Goal: Transaction & Acquisition: Obtain resource

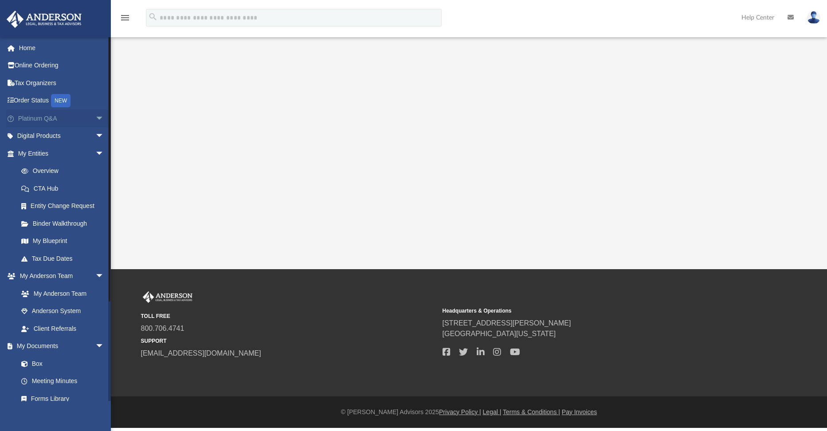
click at [95, 116] on span "arrow_drop_down" at bounding box center [104, 119] width 18 height 18
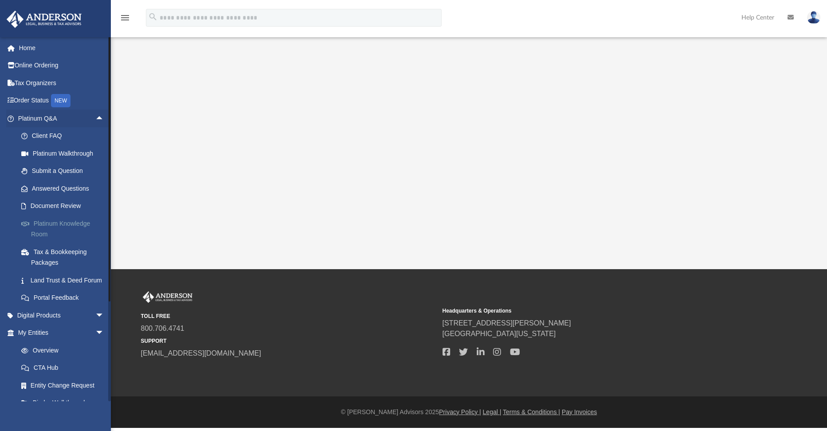
click at [62, 224] on link "Platinum Knowledge Room" at bounding box center [64, 229] width 105 height 28
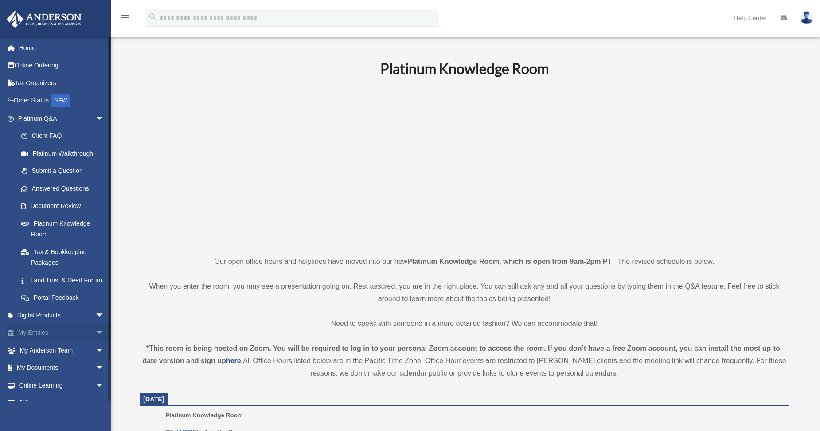
click at [95, 341] on span "arrow_drop_down" at bounding box center [104, 333] width 18 height 18
click at [29, 47] on link "Home" at bounding box center [61, 48] width 111 height 18
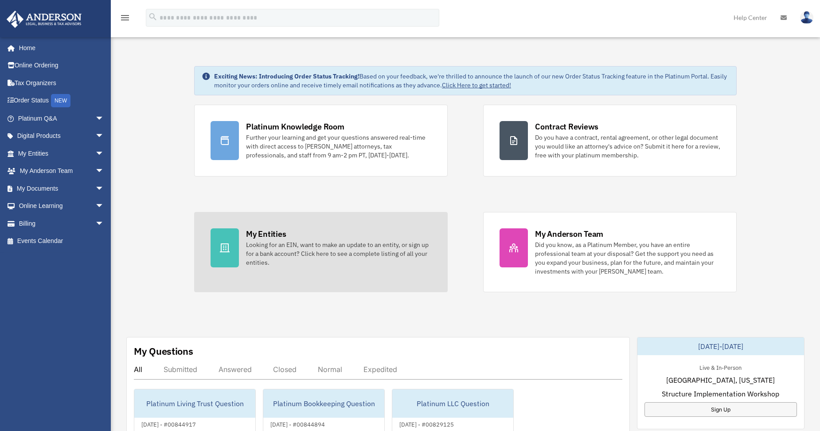
click at [300, 237] on div "My Entities Looking for an EIN, want to make an update to an entity, or sign up…" at bounding box center [338, 247] width 185 height 39
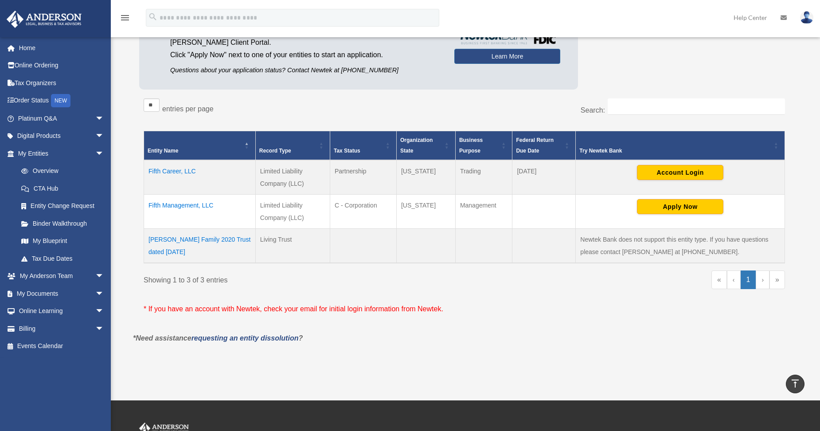
scroll to position [89, 0]
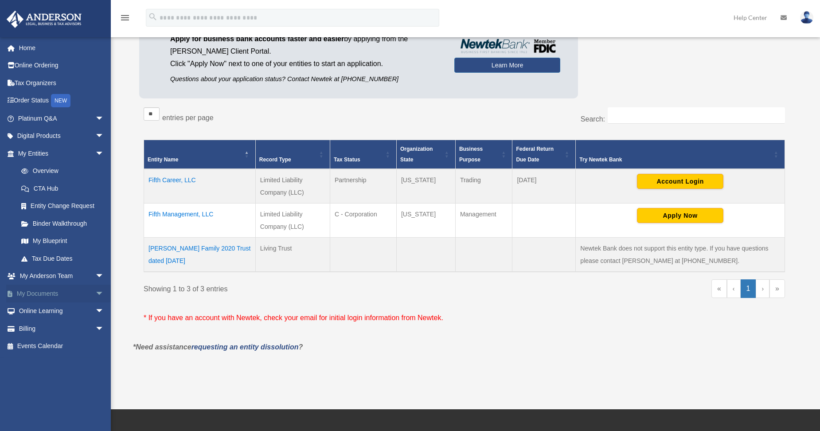
click at [95, 292] on span "arrow_drop_down" at bounding box center [104, 294] width 18 height 18
click at [35, 310] on link "Box" at bounding box center [64, 311] width 105 height 18
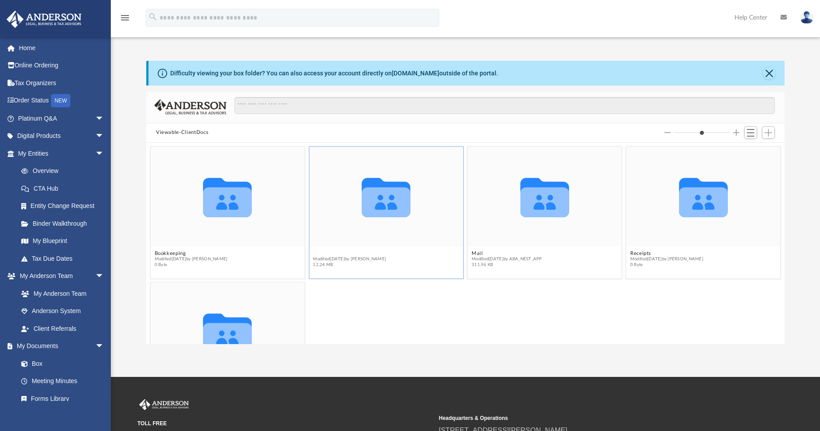
click at [317, 251] on button "Law" at bounding box center [349, 253] width 73 height 6
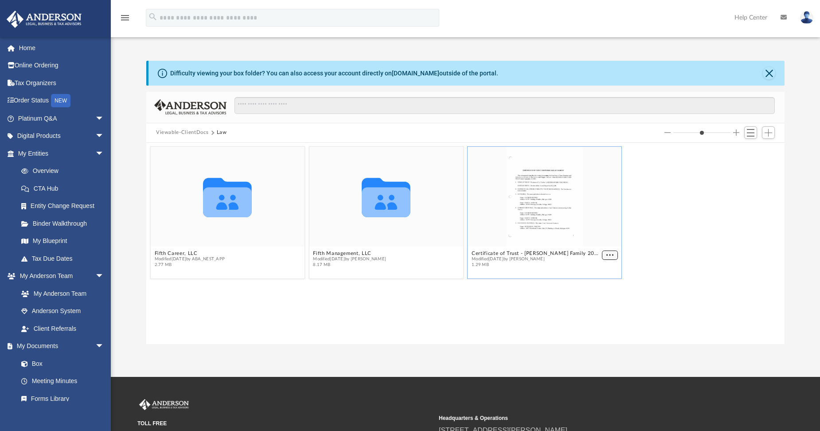
click at [611, 254] on span "More options" at bounding box center [610, 255] width 7 height 4
click at [597, 285] on li "Download" at bounding box center [600, 284] width 26 height 9
click at [661, 269] on div "Collaborated Folder Fifth Career, LLC Modified Tue Jan 14 2025 by ABA_NEST_APP …" at bounding box center [465, 212] width 634 height 137
click at [347, 253] on button "Fifth Management, LLC" at bounding box center [349, 253] width 73 height 6
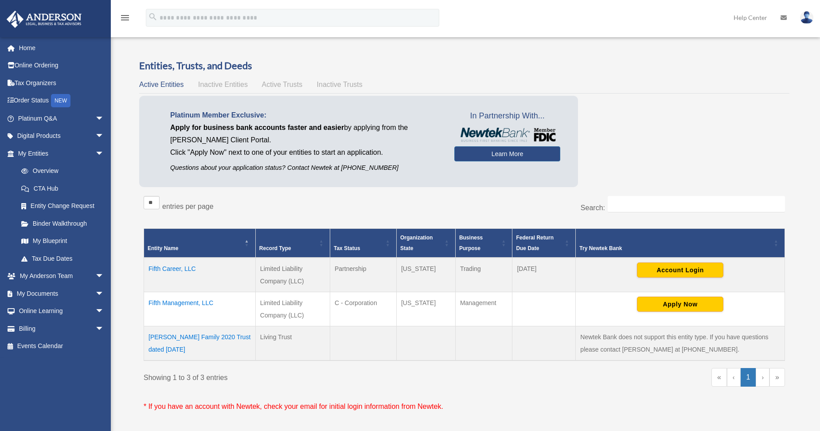
scroll to position [89, 0]
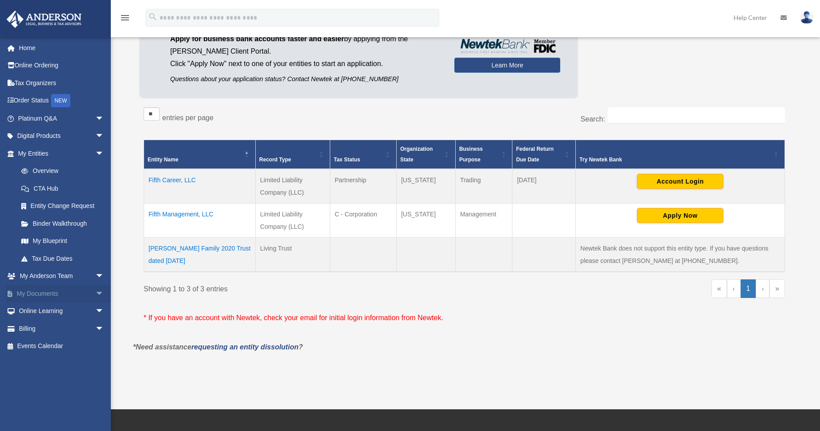
click at [95, 293] on span "arrow_drop_down" at bounding box center [104, 294] width 18 height 18
click at [29, 309] on span at bounding box center [29, 311] width 6 height 6
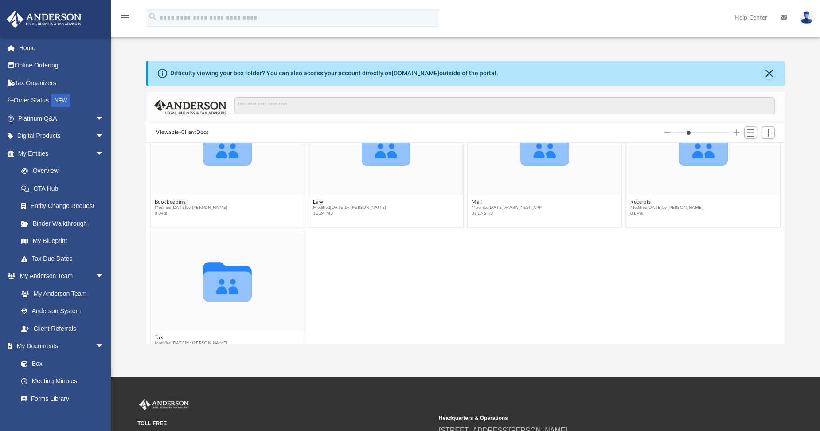
scroll to position [30, 0]
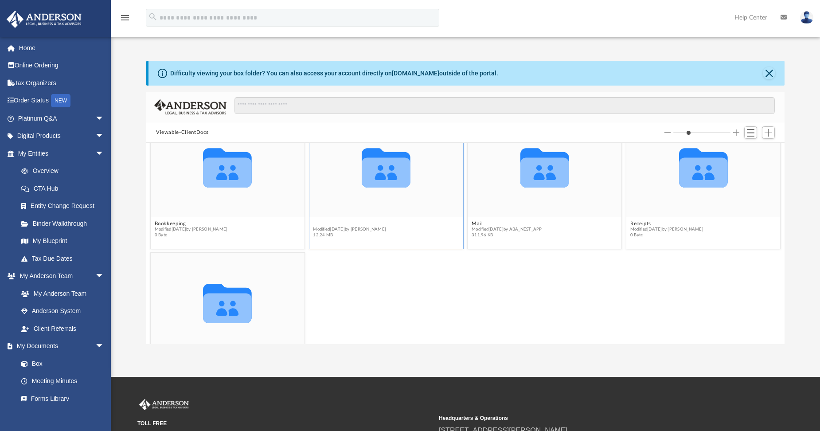
click at [315, 223] on button "Law" at bounding box center [349, 223] width 73 height 6
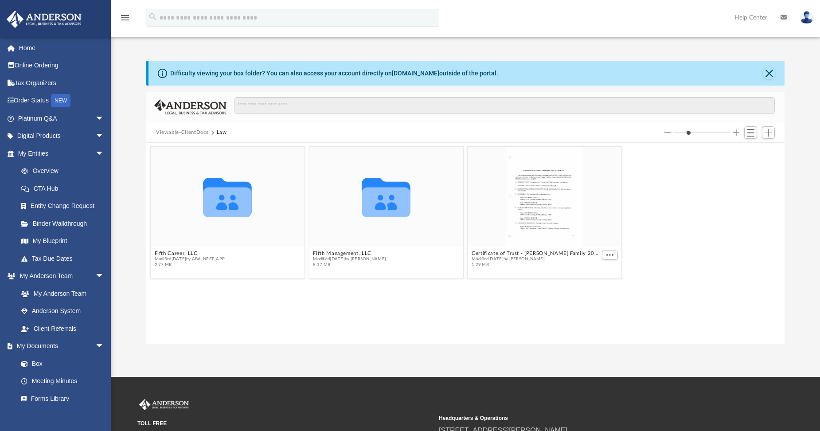
scroll to position [0, 0]
click at [348, 253] on button "Fifth Management, LLC" at bounding box center [349, 253] width 73 height 6
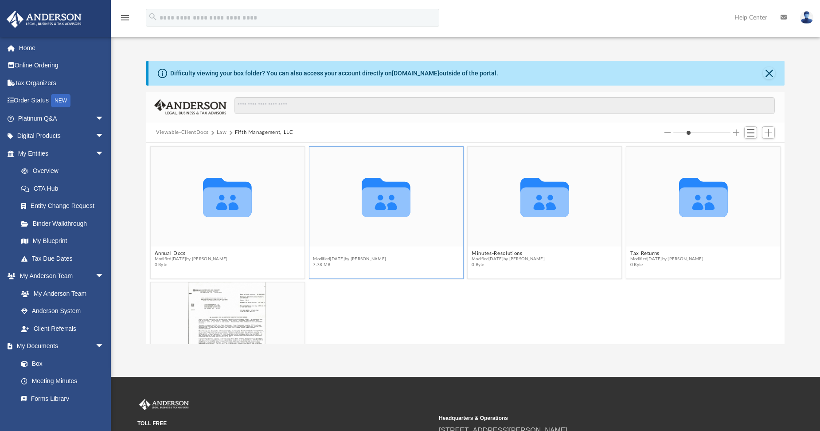
click at [326, 254] on button "Initial Docs" at bounding box center [349, 253] width 73 height 6
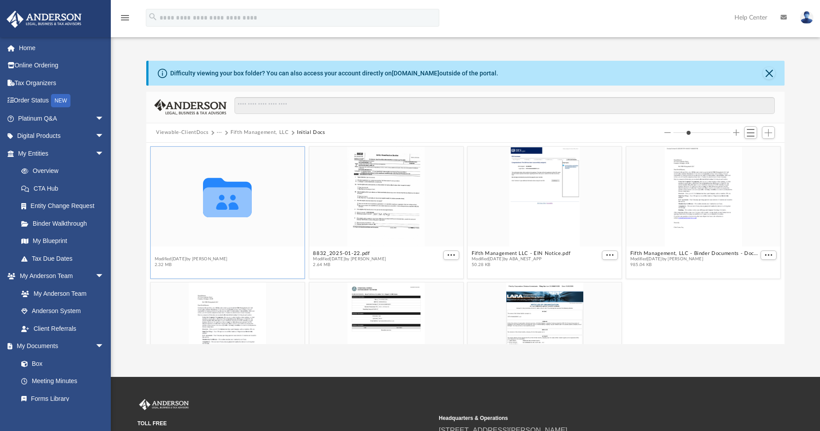
click at [171, 251] on button "Form 8832" at bounding box center [191, 253] width 73 height 6
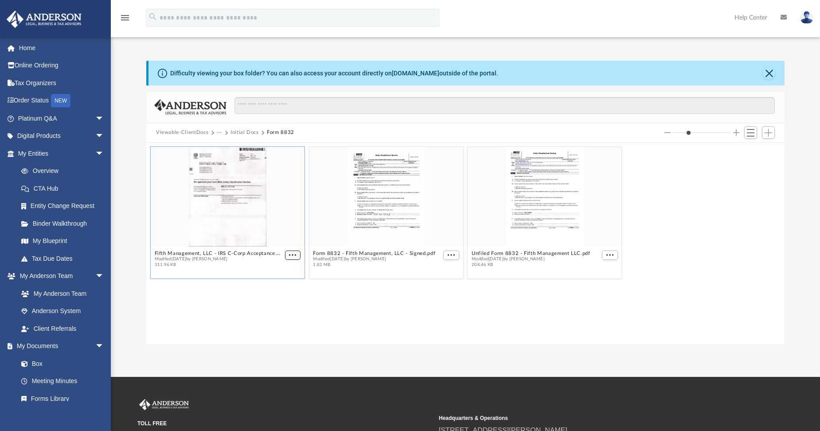
click at [293, 254] on span "More options" at bounding box center [292, 255] width 7 height 4
click at [228, 253] on button "Fifth Management, LLC - IRS C-Corp Acceptance.pdf" at bounding box center [219, 253] width 129 height 6
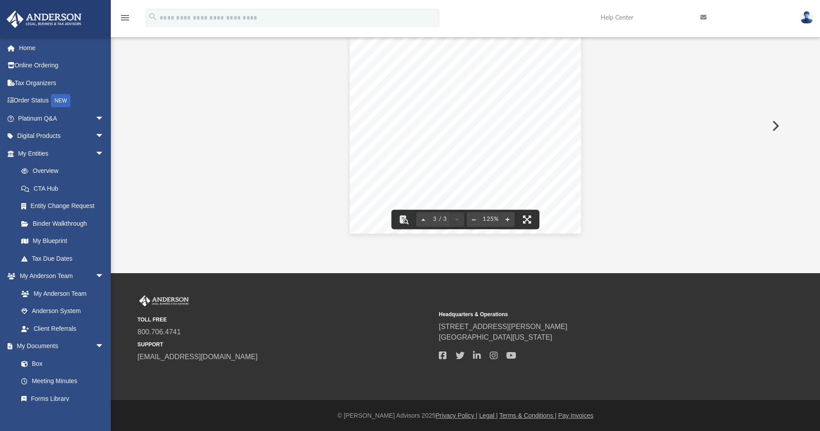
scroll to position [104, 0]
